Goal: Information Seeking & Learning: Learn about a topic

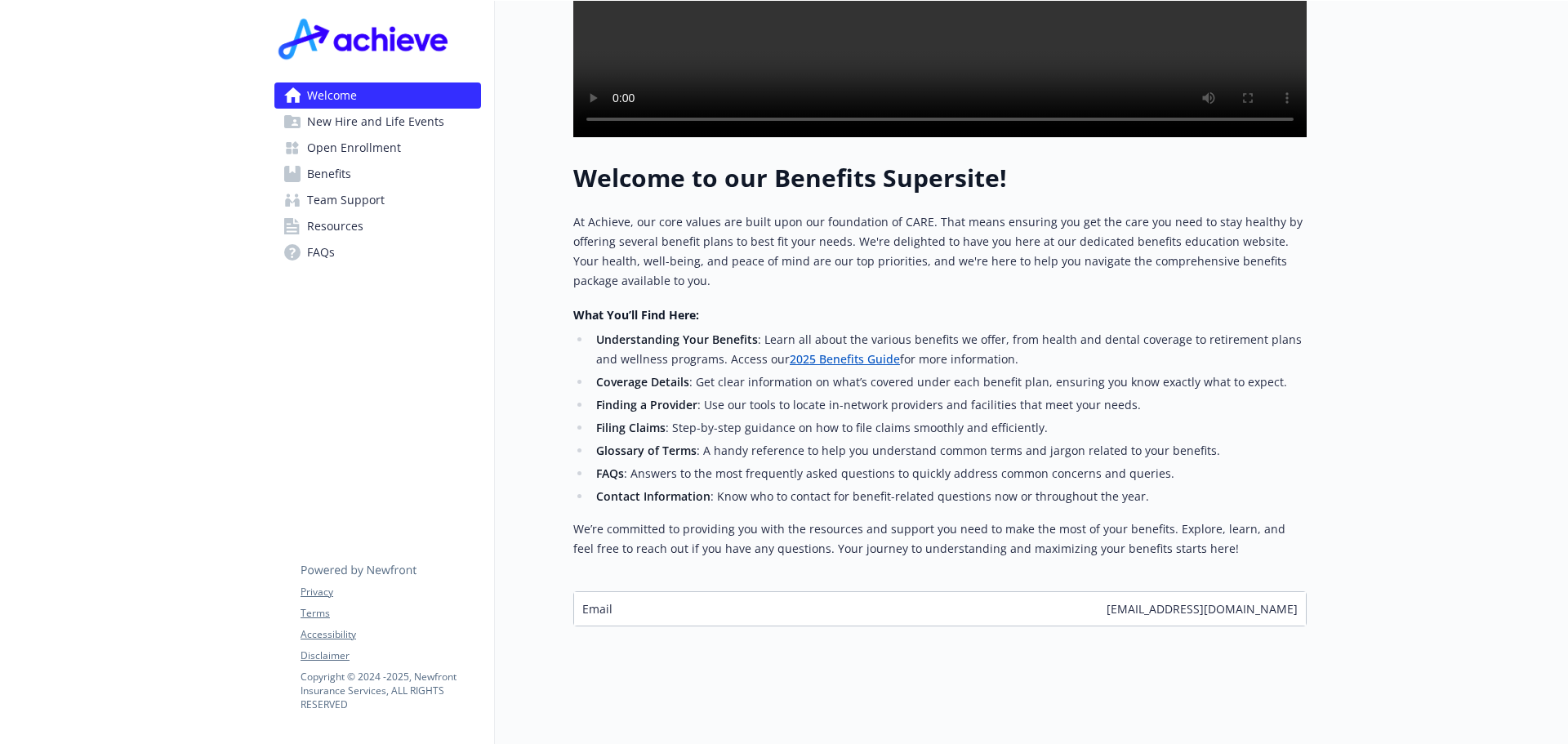
scroll to position [523, 0]
click at [411, 131] on span "New Hire and Life Events" at bounding box center [376, 122] width 137 height 26
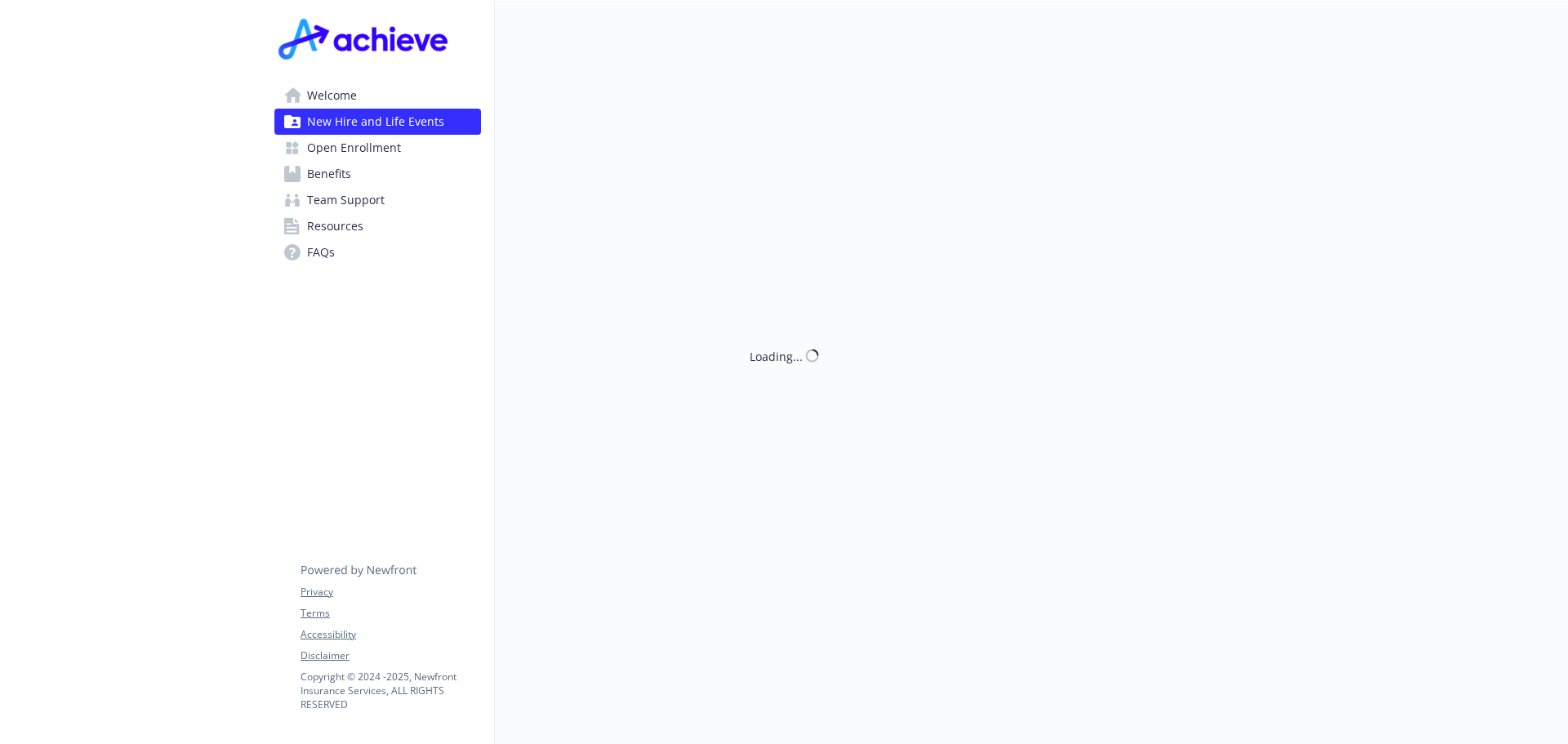
scroll to position [523, 0]
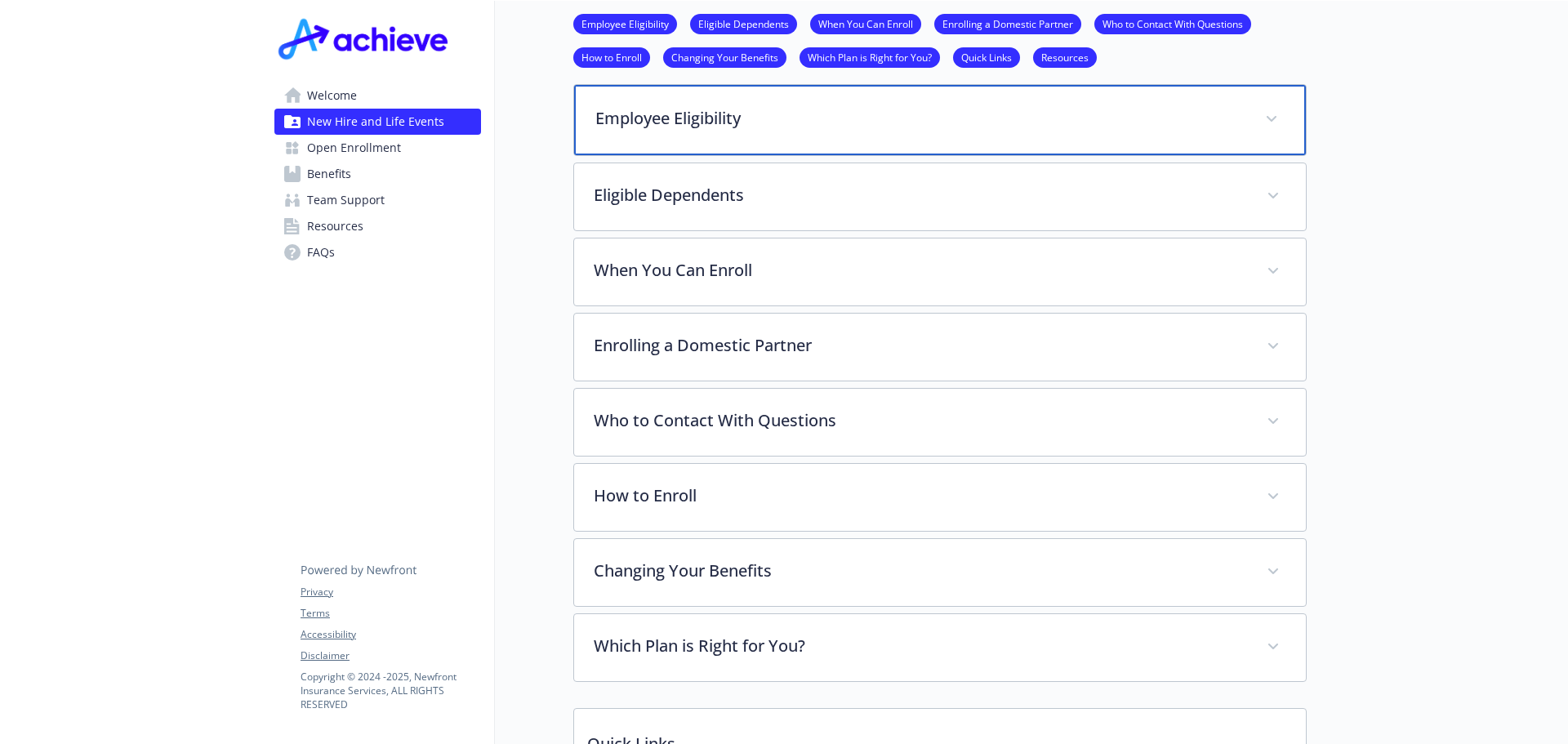
click at [710, 111] on p "Employee Eligibility" at bounding box center [921, 118] width 650 height 24
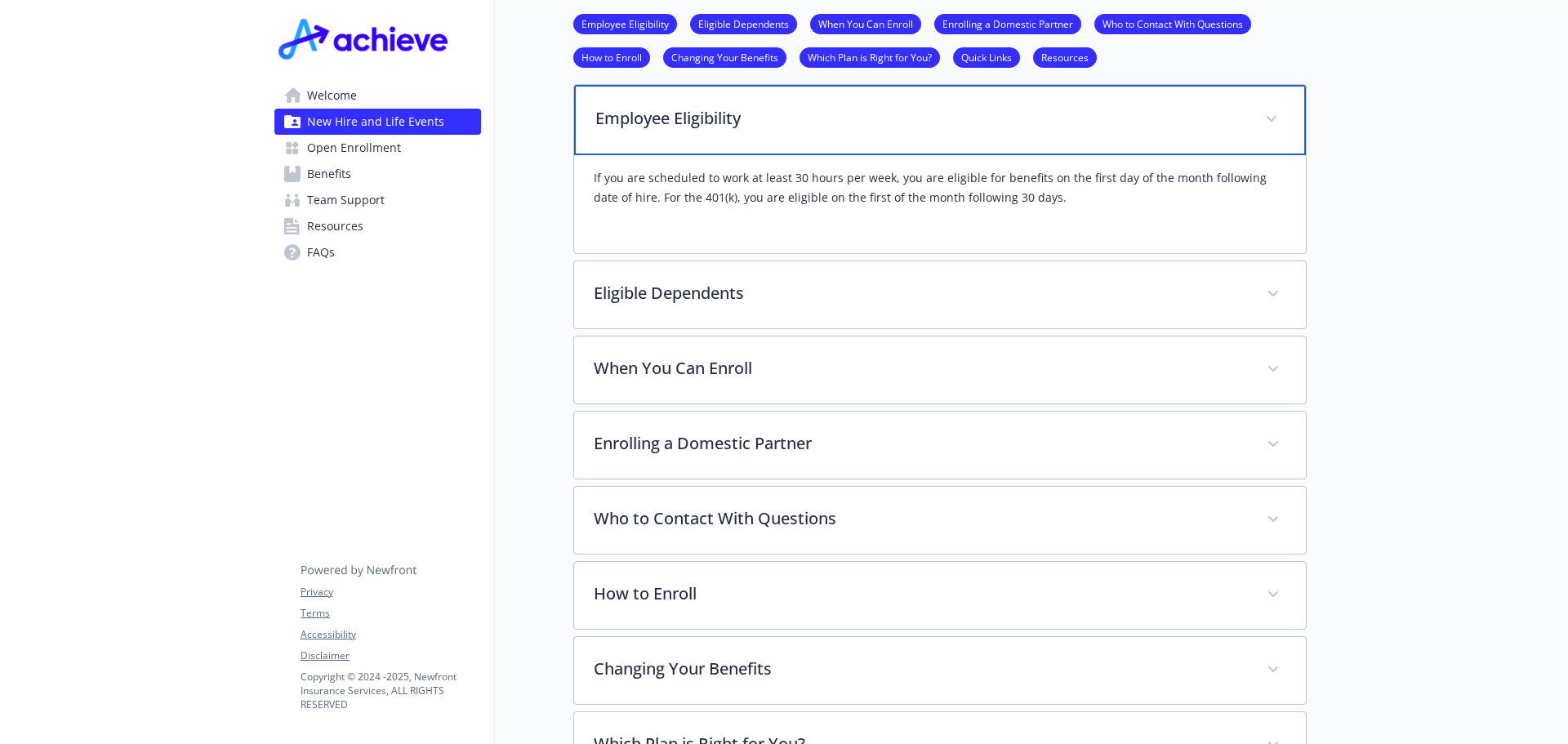
click at [710, 111] on p "Employee Eligibility" at bounding box center [921, 118] width 650 height 24
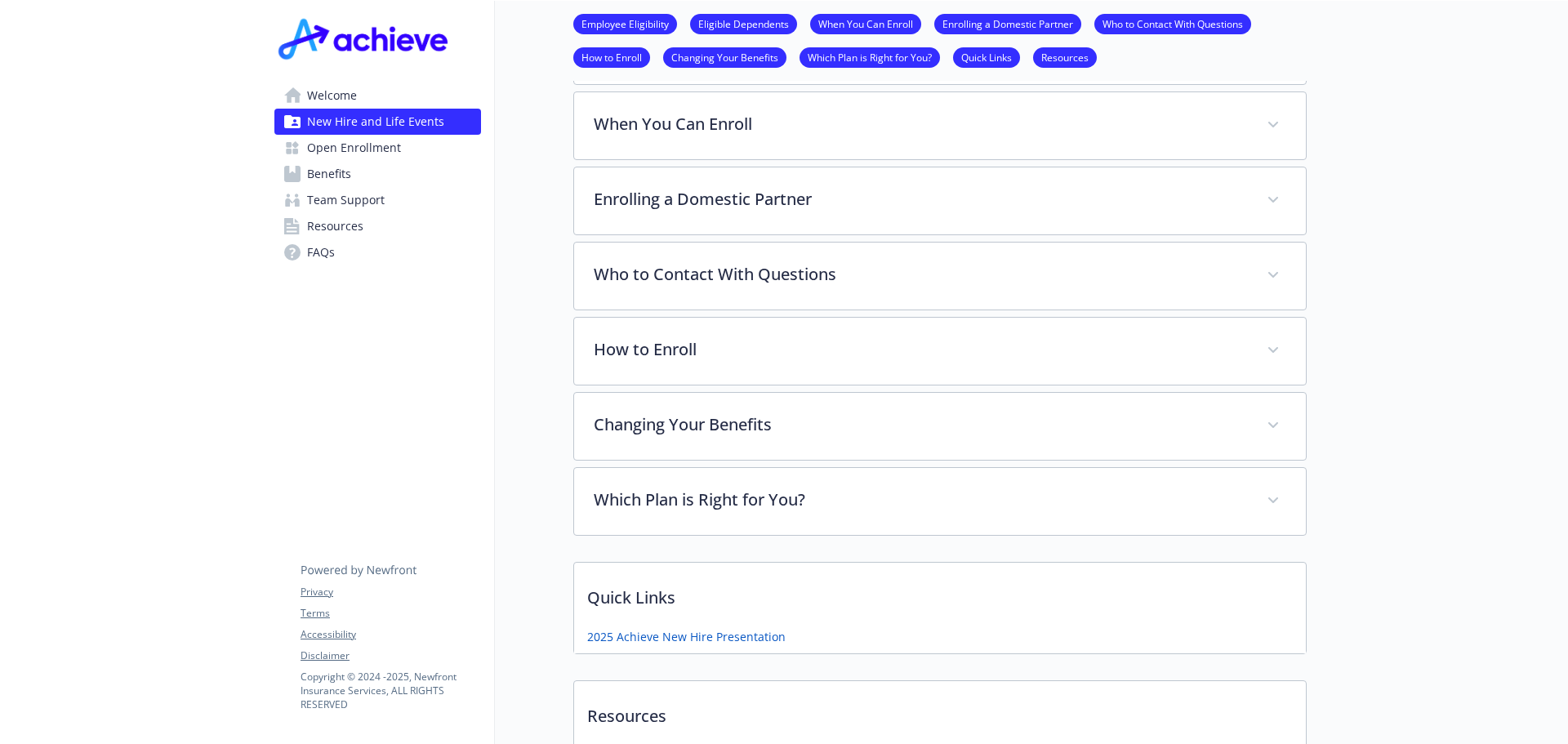
scroll to position [687, 0]
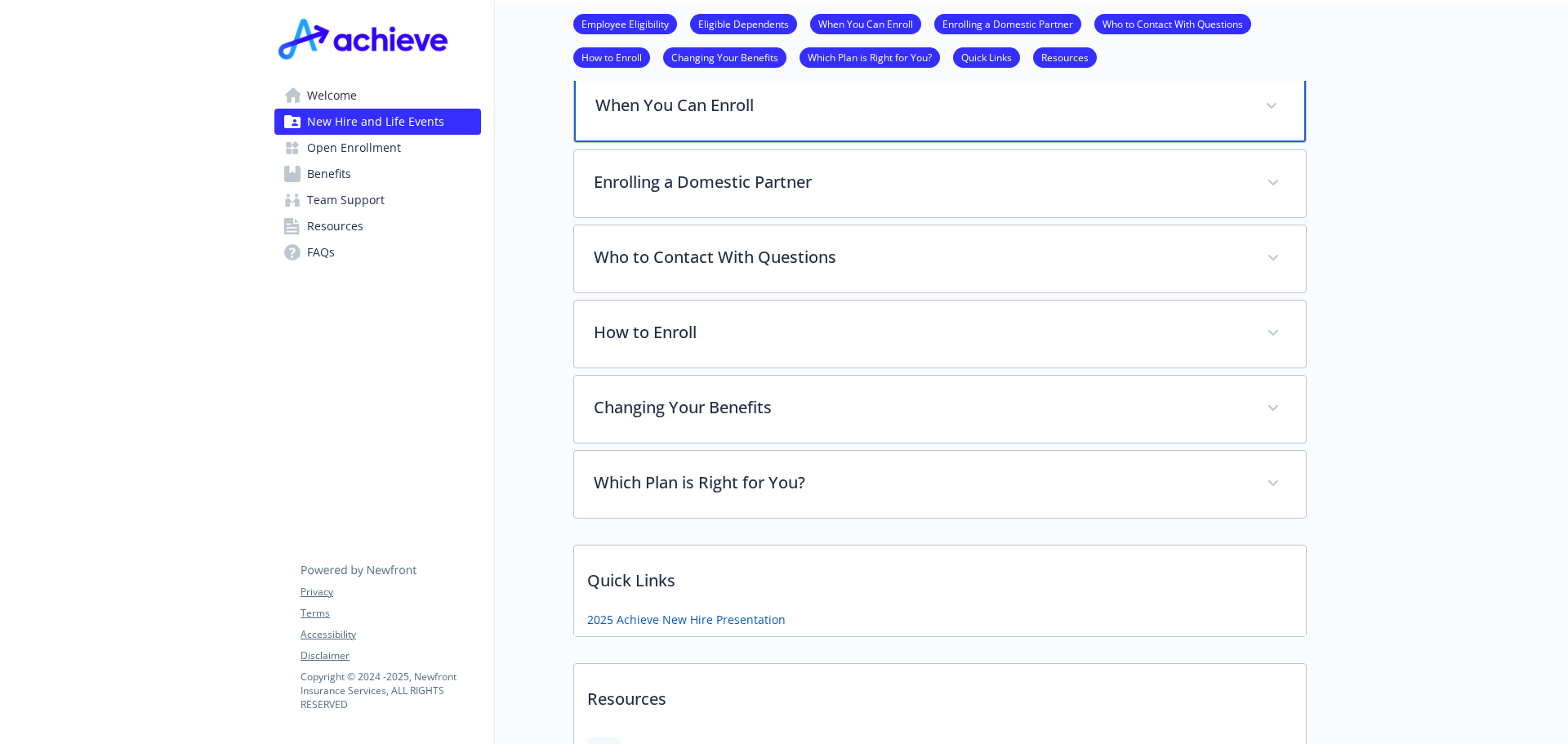
click at [810, 131] on div "When You Can Enroll" at bounding box center [939, 107] width 732 height 70
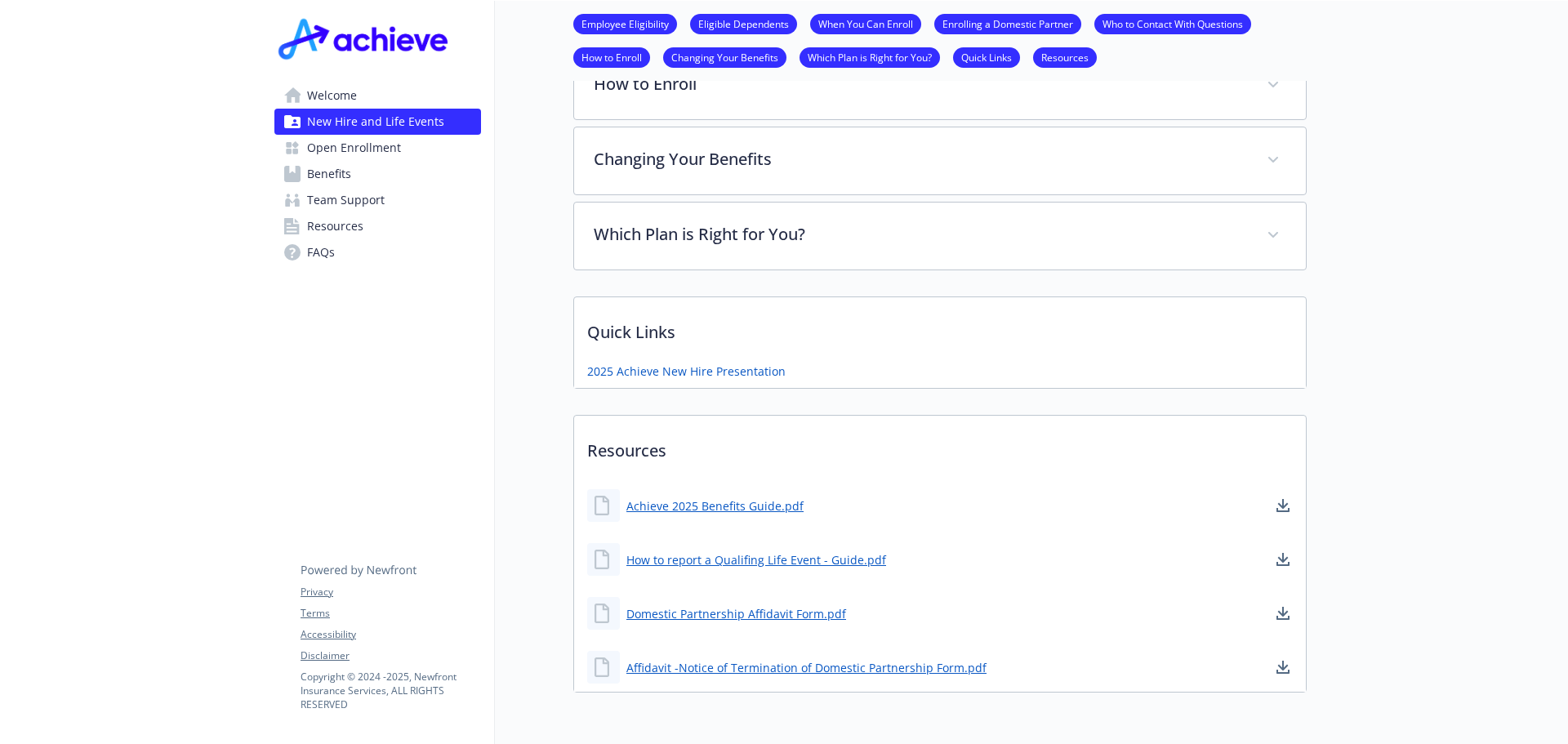
scroll to position [932, 0]
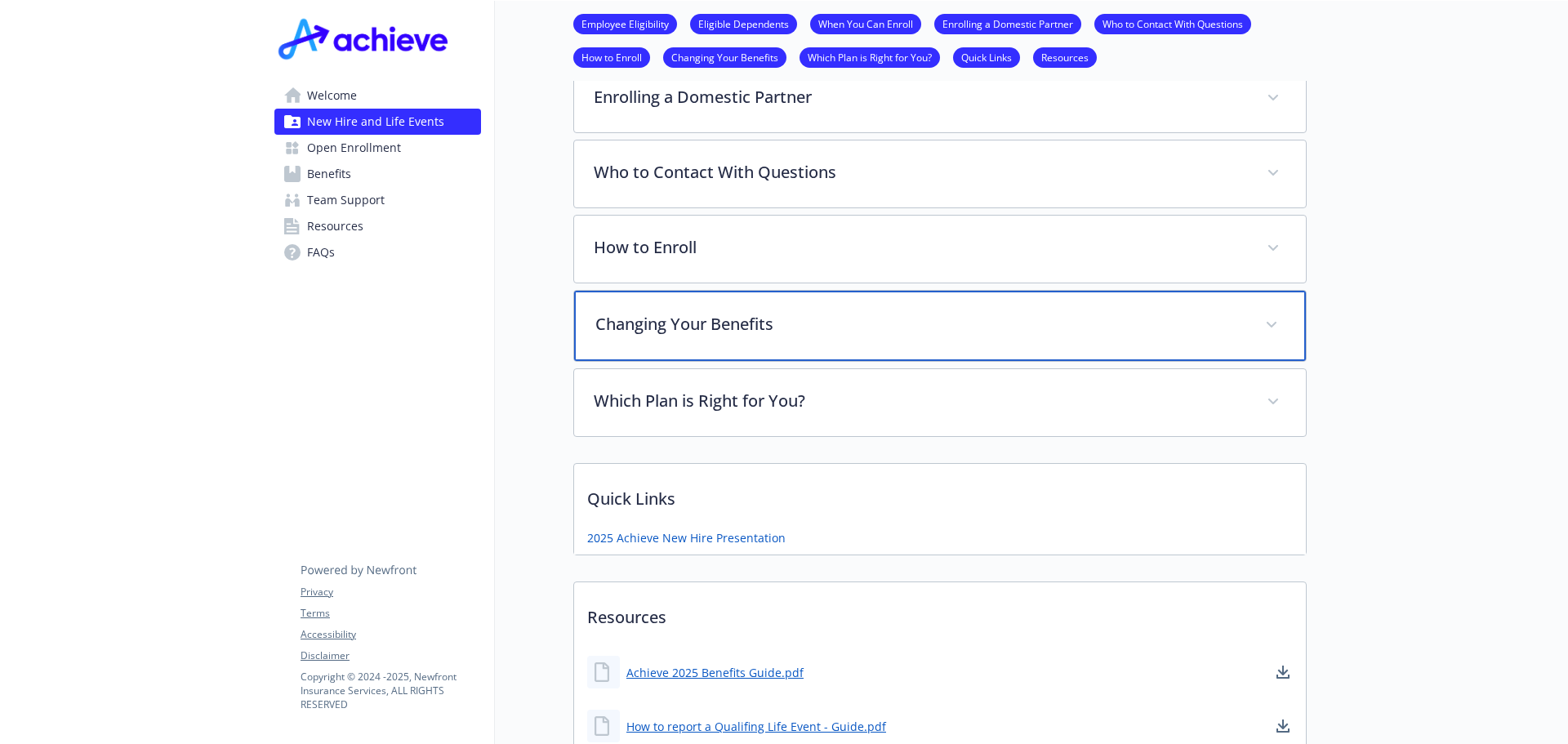
click at [942, 313] on div "Changing Your Benefits" at bounding box center [939, 325] width 732 height 70
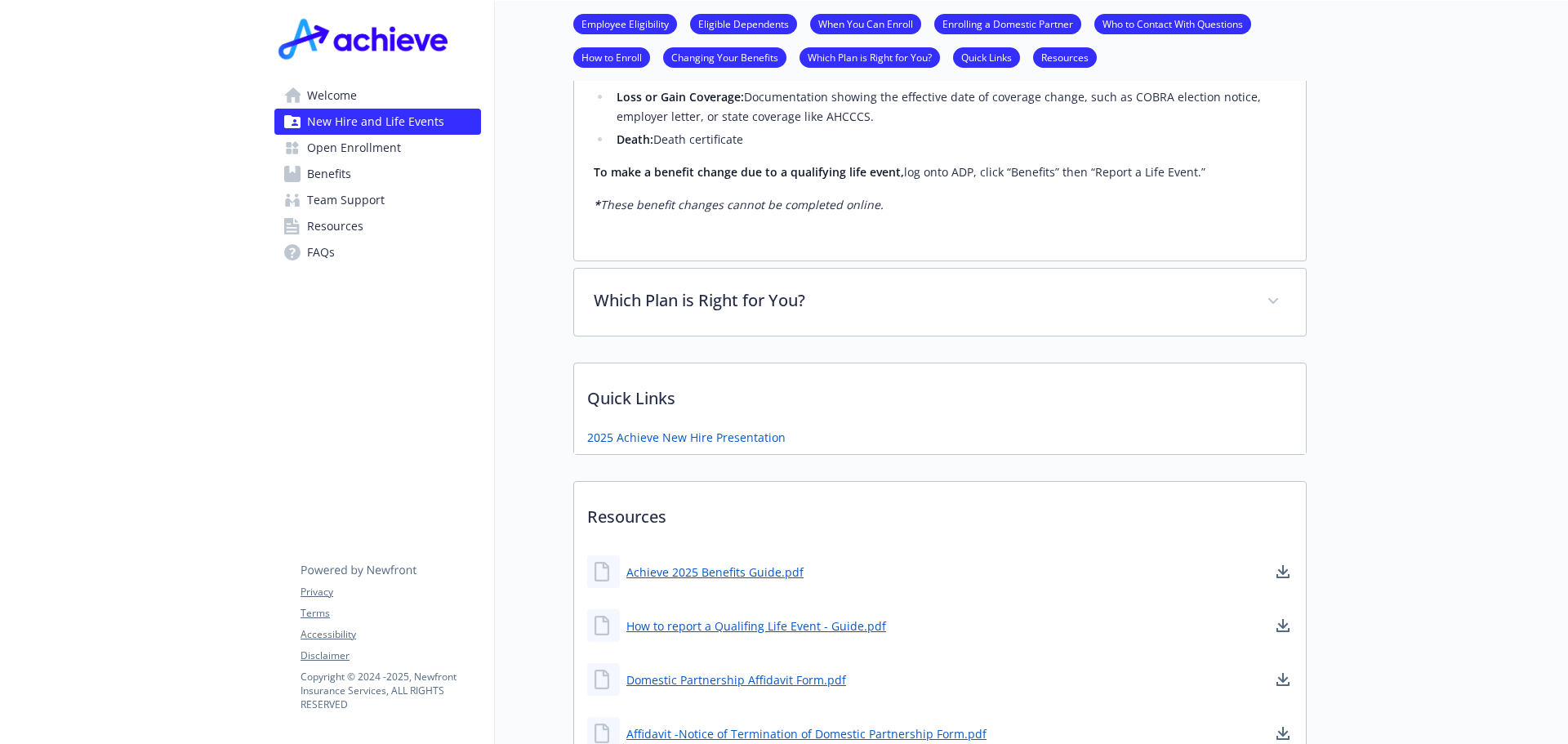
scroll to position [1666, 0]
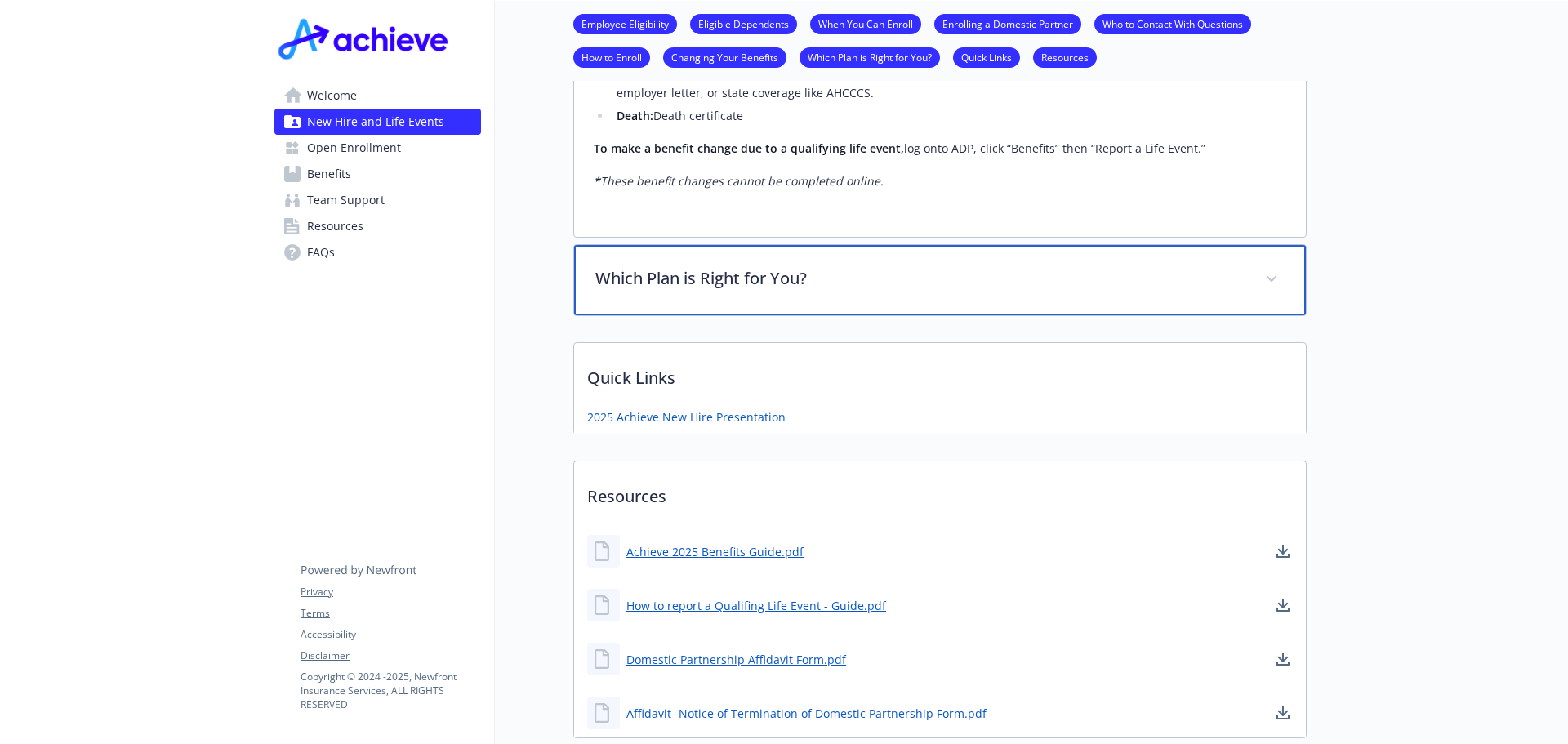
click at [1234, 309] on div "Which Plan is Right for You?" at bounding box center [939, 280] width 732 height 70
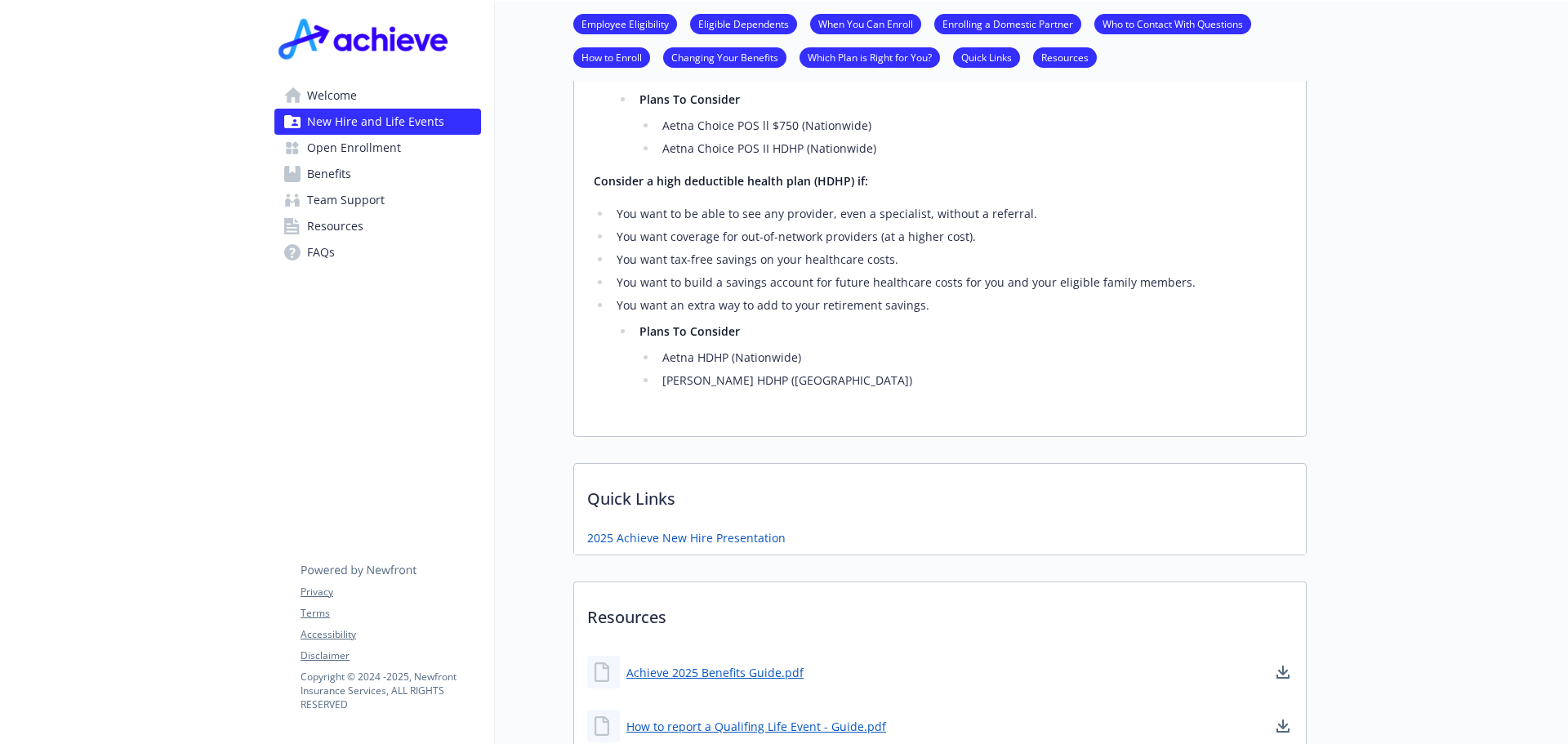
scroll to position [2160, 0]
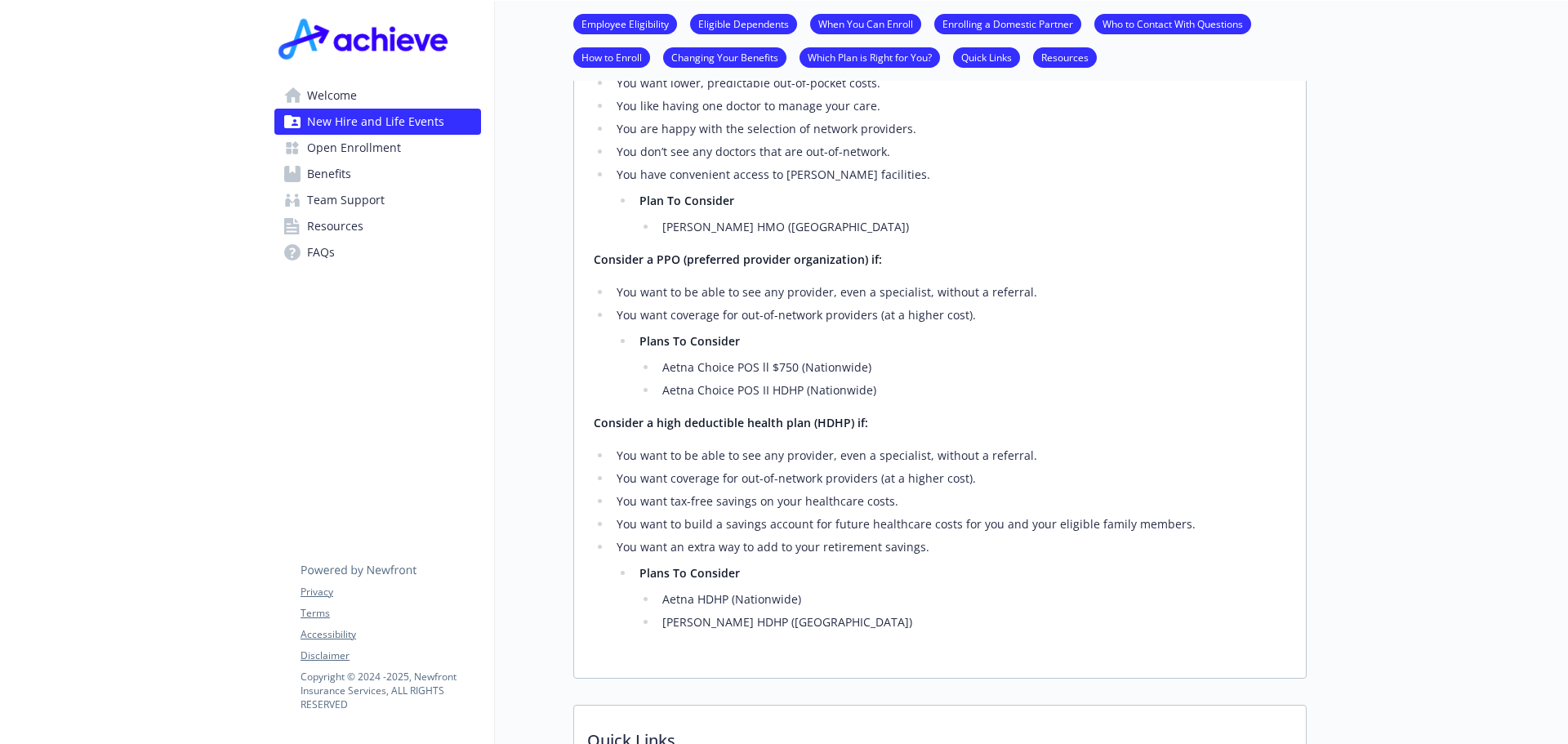
click at [307, 169] on span "Benefits" at bounding box center [329, 174] width 44 height 26
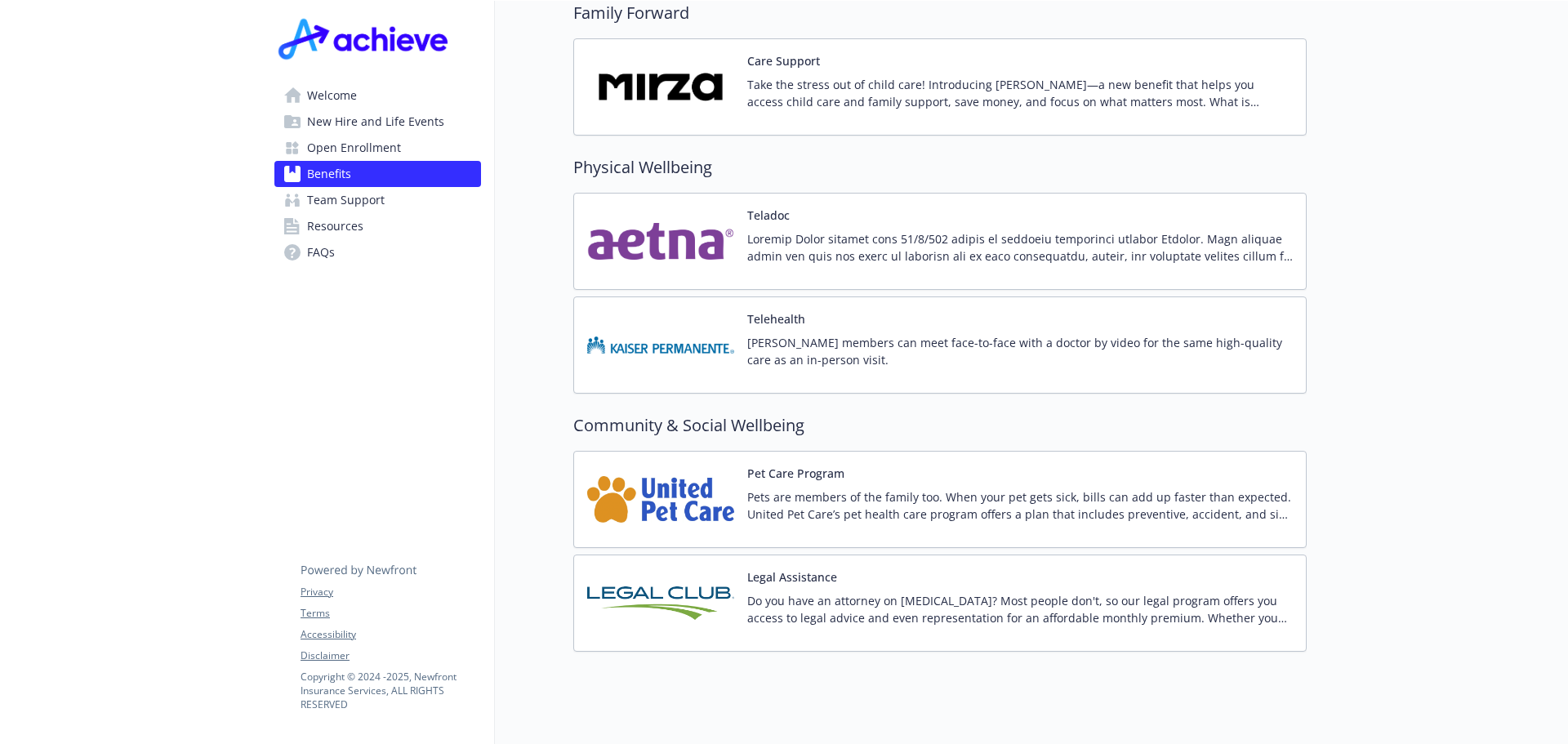
scroll to position [3282, 0]
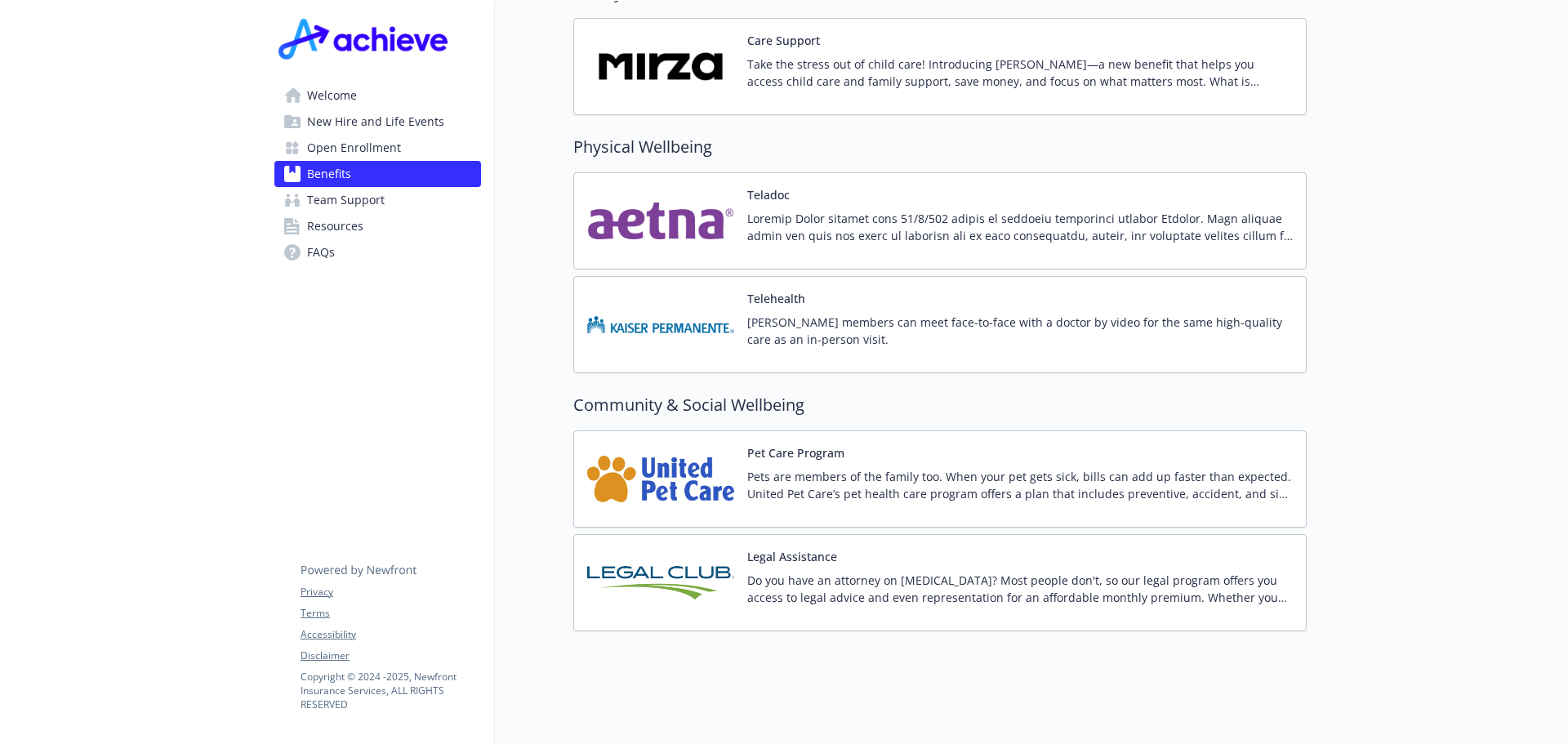
click at [960, 483] on p "Pets are members of the family too. When your pet gets sick, bills can add up f…" at bounding box center [1019, 485] width 546 height 35
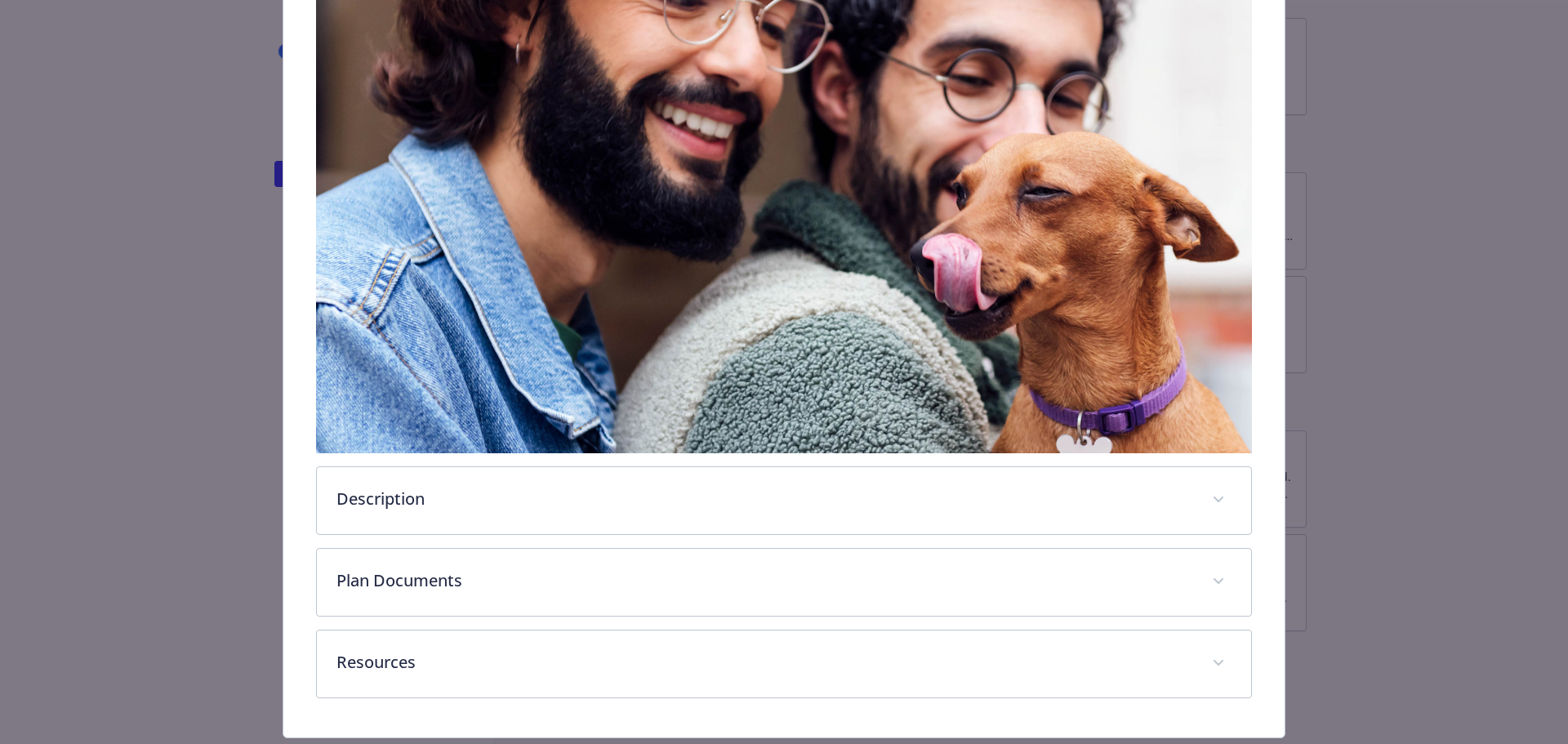
scroll to position [364, 0]
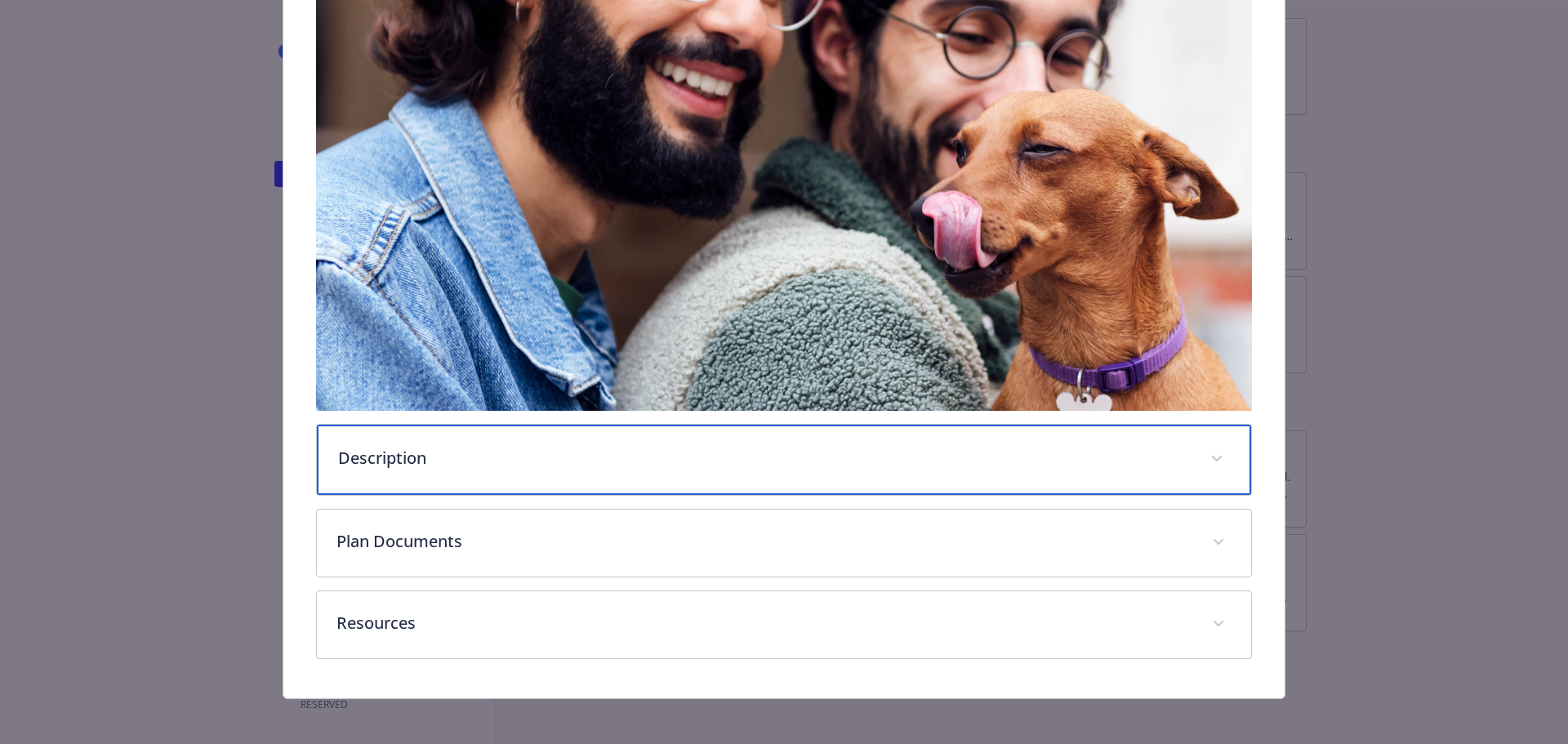
click at [963, 471] on div "Description" at bounding box center [784, 459] width 935 height 70
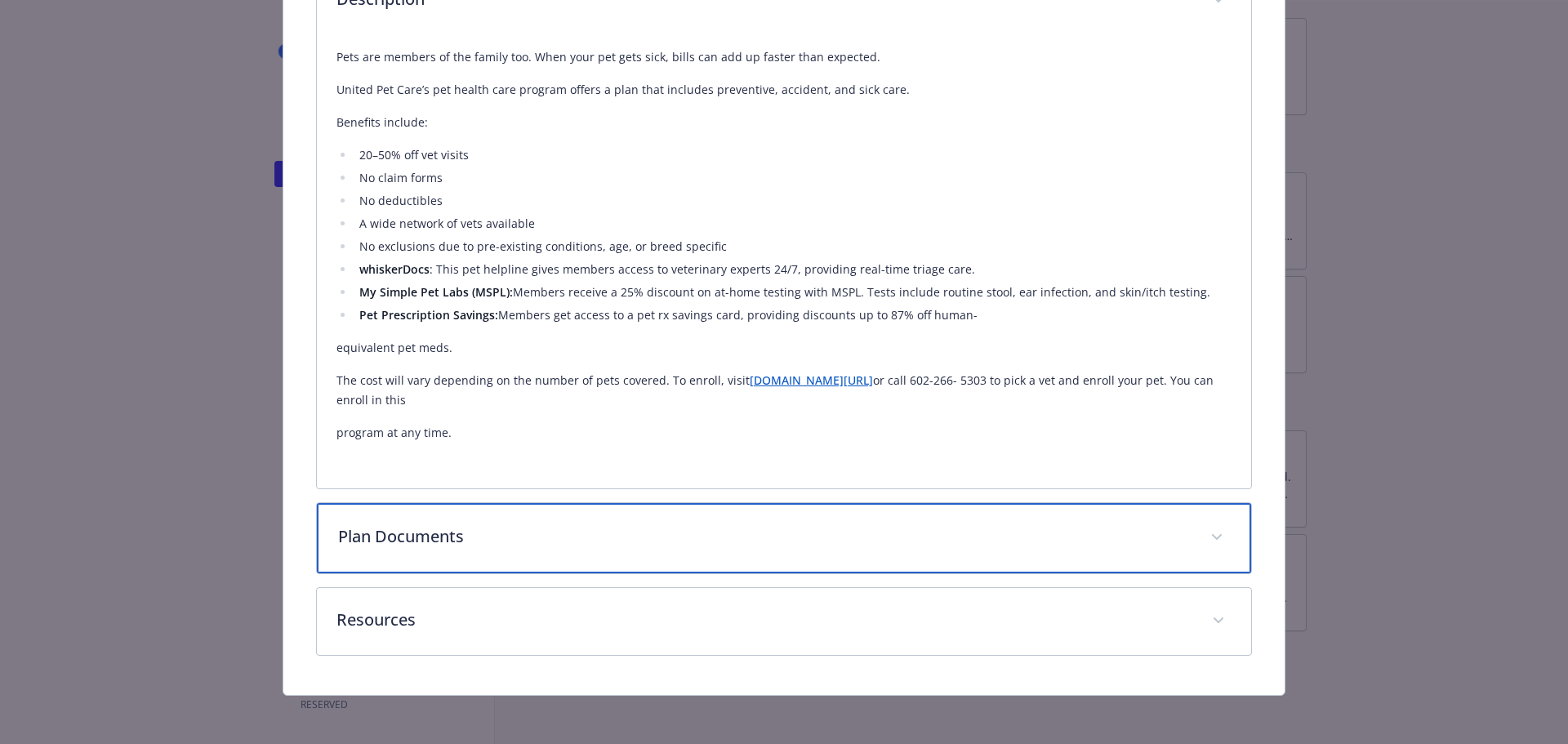
click at [938, 541] on p "Plan Documents" at bounding box center [765, 536] width 853 height 24
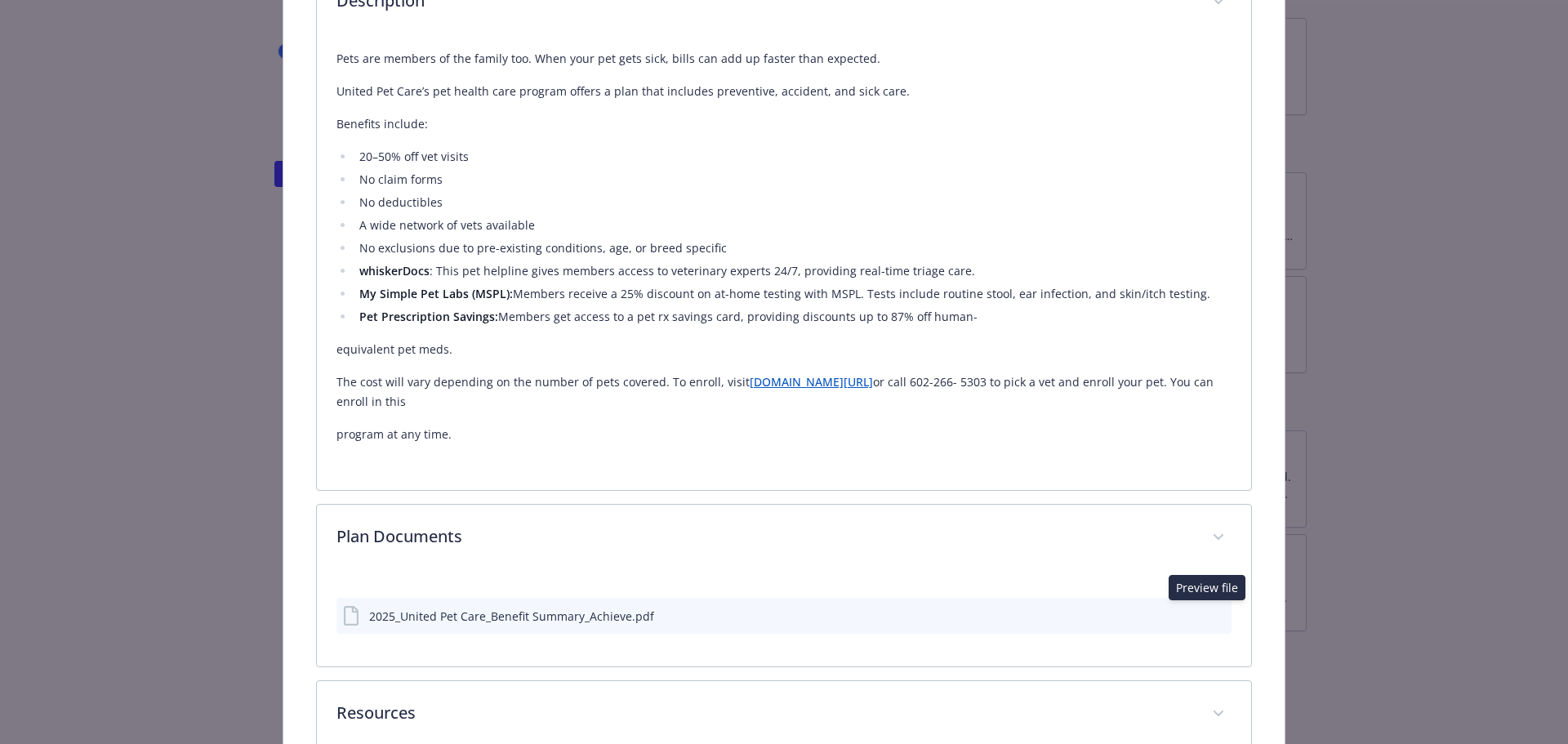
click at [1210, 610] on icon "preview file" at bounding box center [1217, 615] width 15 height 11
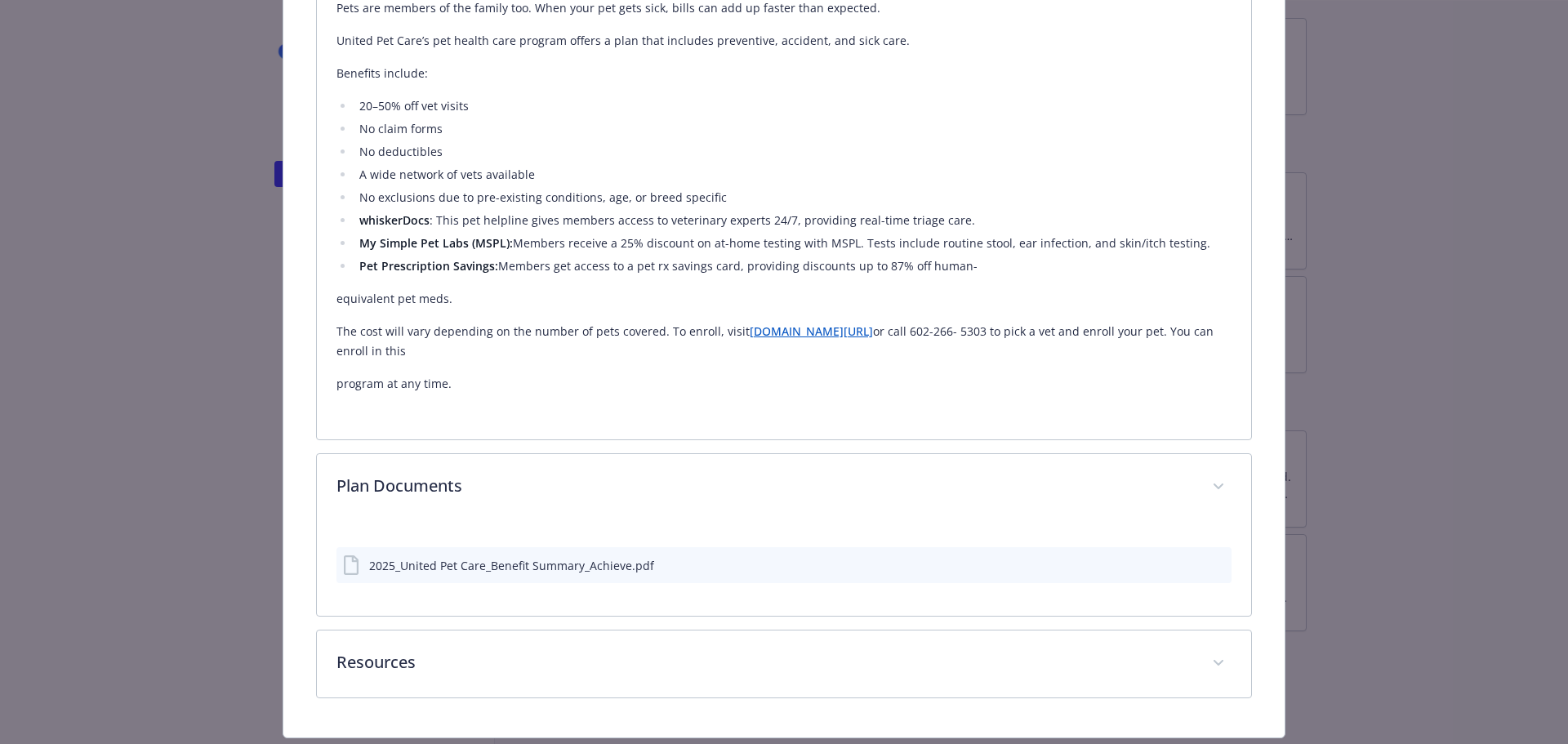
scroll to position [913, 0]
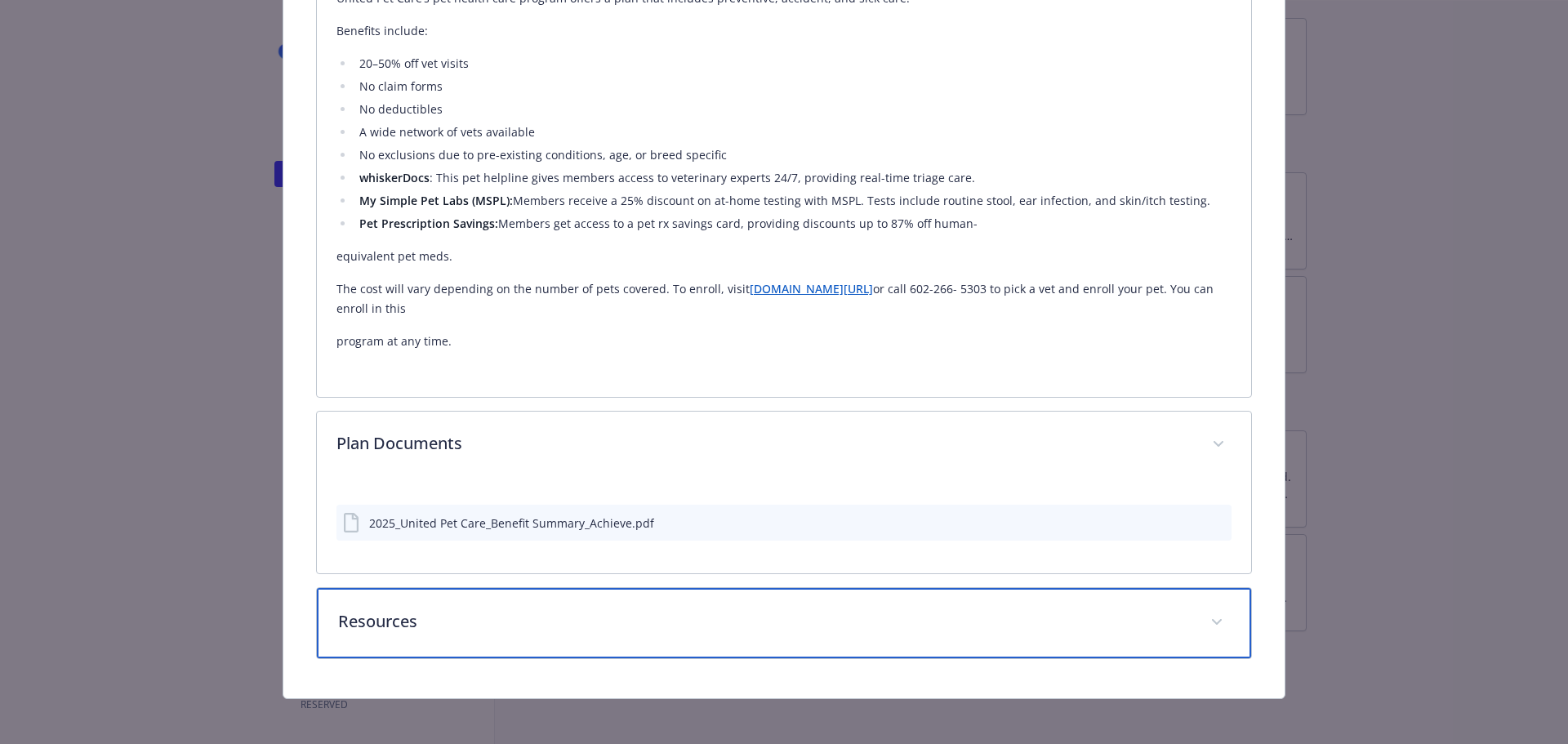
click at [1217, 626] on div "Resources" at bounding box center [784, 623] width 935 height 70
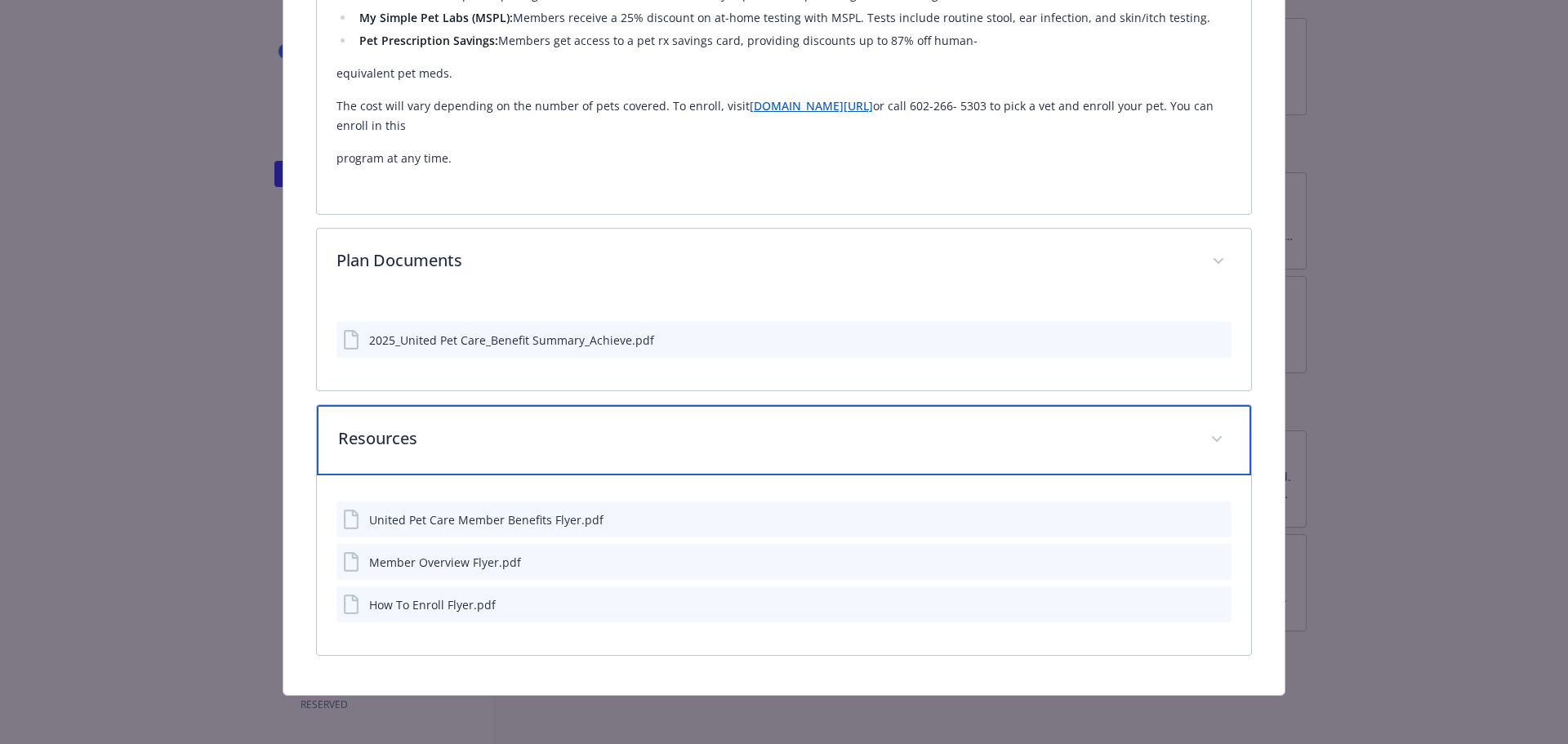
scroll to position [1096, 0]
